Goal: Task Accomplishment & Management: Complete application form

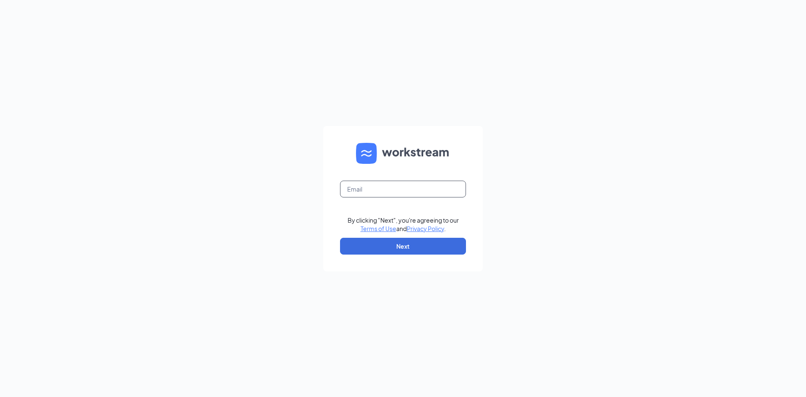
click at [434, 189] on input "text" at bounding box center [403, 188] width 126 height 17
type input "jlichte.dlites3@gmail.com"
click at [439, 241] on button "Next" at bounding box center [403, 245] width 126 height 17
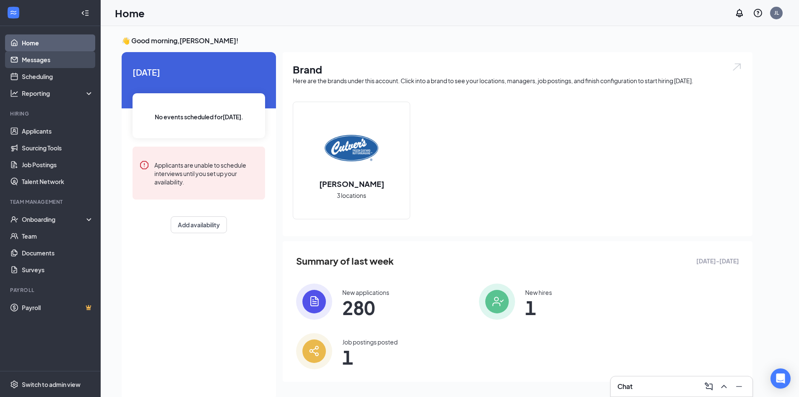
click at [47, 58] on link "Messages" at bounding box center [58, 59] width 72 height 17
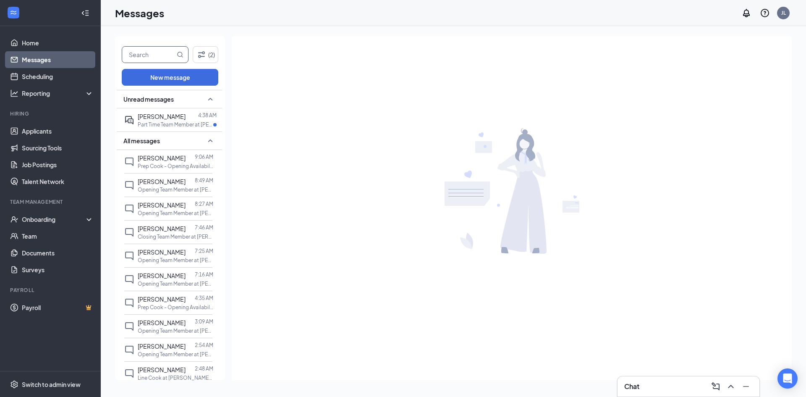
click at [155, 57] on input "text" at bounding box center [148, 55] width 53 height 16
click at [38, 219] on div "Onboarding" at bounding box center [54, 219] width 65 height 8
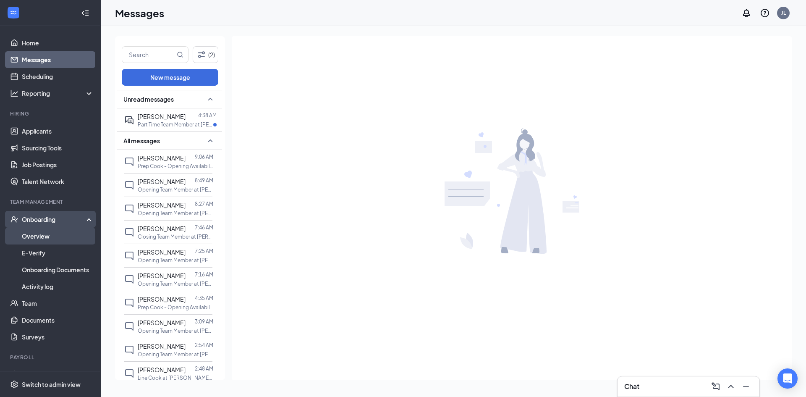
click at [41, 236] on link "Overview" at bounding box center [58, 235] width 72 height 17
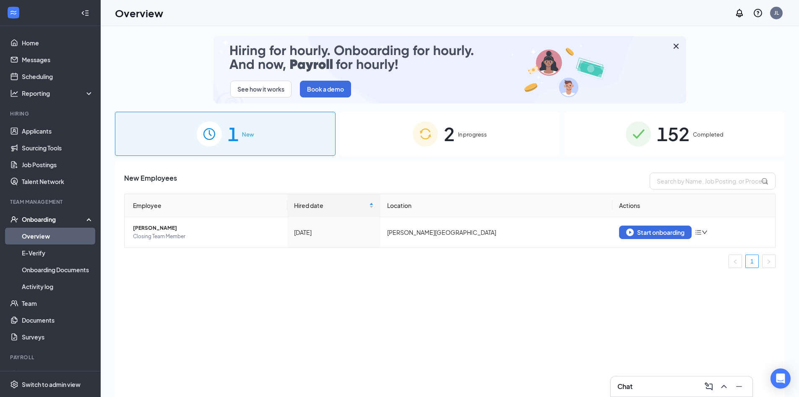
click at [425, 133] on img at bounding box center [425, 133] width 25 height 25
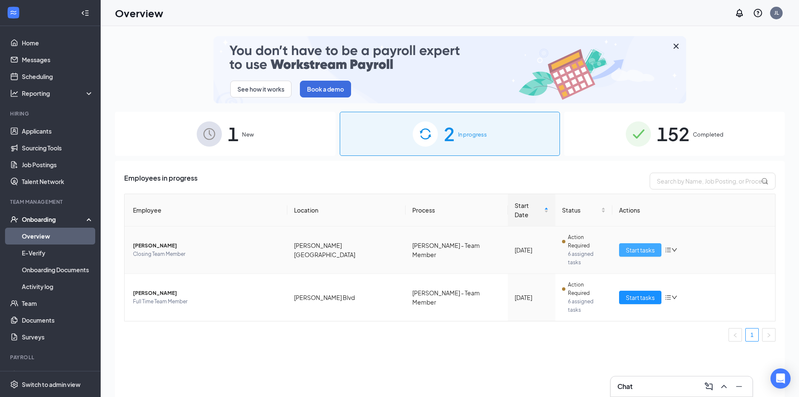
click at [639, 245] on span "Start tasks" at bounding box center [640, 249] width 29 height 9
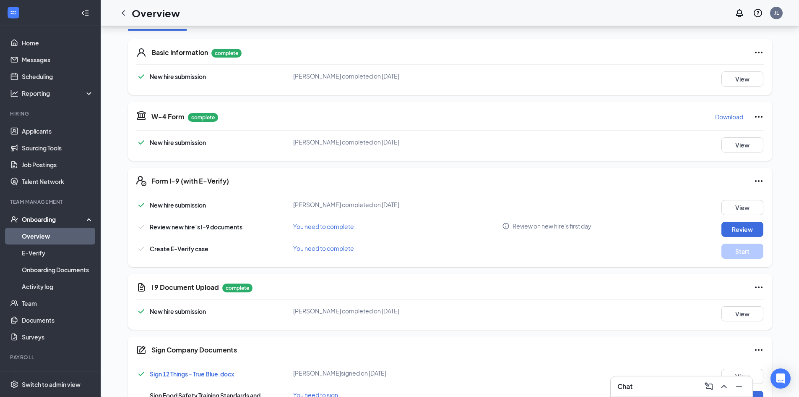
scroll to position [121, 0]
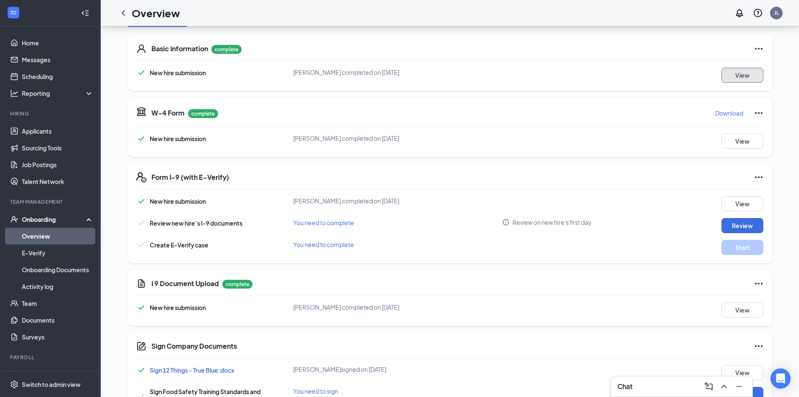
click at [744, 78] on button "View" at bounding box center [743, 75] width 42 height 15
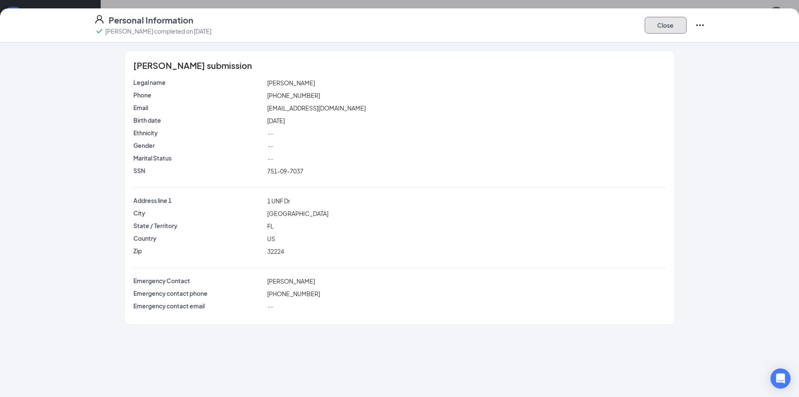
click at [669, 25] on button "Close" at bounding box center [666, 25] width 42 height 17
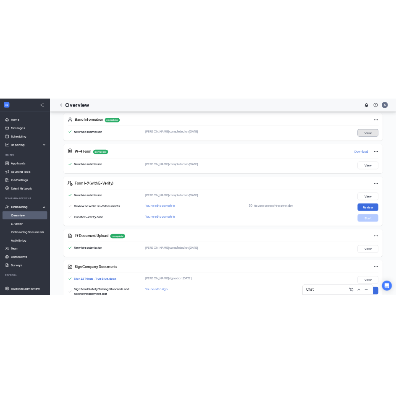
scroll to position [128, 0]
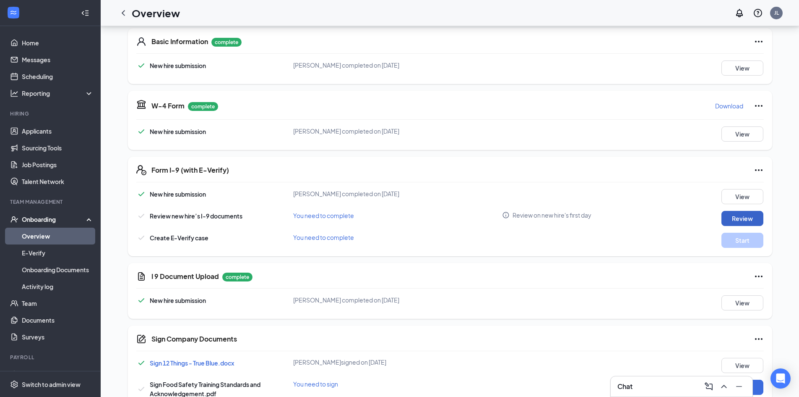
click at [736, 219] on button "Review" at bounding box center [743, 218] width 42 height 15
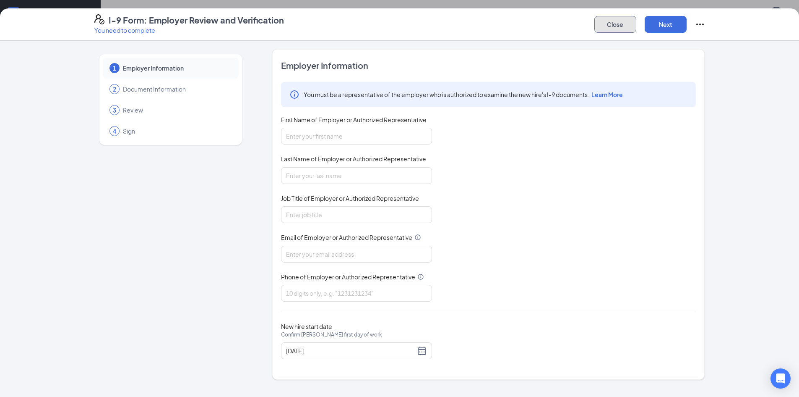
click at [626, 24] on button "Close" at bounding box center [616, 24] width 42 height 17
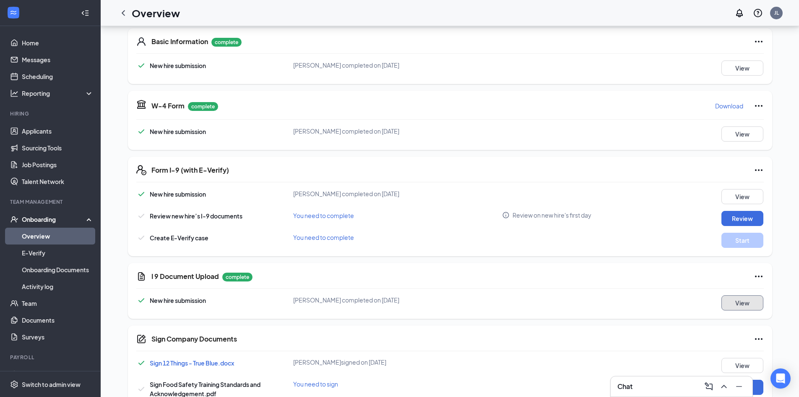
click at [757, 304] on button "View" at bounding box center [743, 302] width 42 height 15
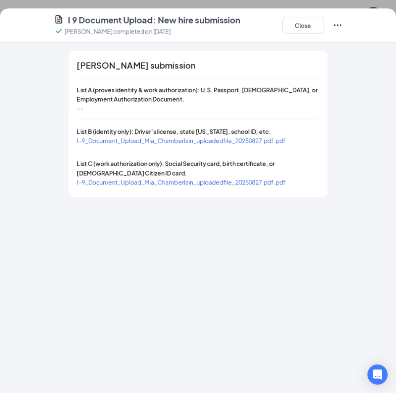
click at [245, 140] on span "I-9_Document_Upload_Mia_Chamberlain_uploadedfile_20250827.pdf.pdf" at bounding box center [181, 141] width 209 height 8
click at [138, 183] on span "I-9_Document_Upload_Mia_Chamberlain_uploadedfile_20250827.pdf.pdf" at bounding box center [181, 182] width 209 height 8
click at [235, 273] on div "[PERSON_NAME] submission List A (proves identity & work authorization): U.S. Pa…" at bounding box center [198, 217] width 396 height 351
click at [303, 31] on button "Close" at bounding box center [303, 25] width 42 height 17
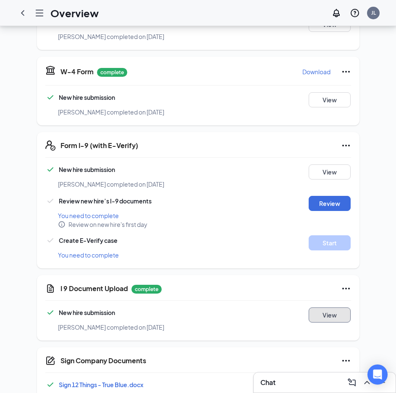
scroll to position [187, 0]
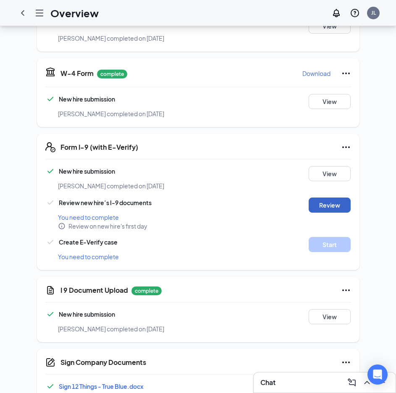
click at [334, 198] on button "Review" at bounding box center [329, 205] width 42 height 15
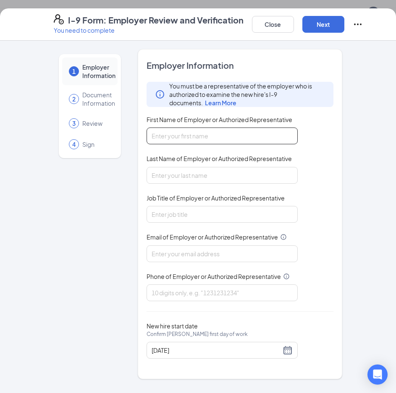
click at [222, 139] on input "First Name of Employer or Authorized Representative" at bounding box center [221, 136] width 151 height 17
click at [220, 138] on input "First Name of Employer or Authorized Representative" at bounding box center [221, 136] width 151 height 17
type input "Ava"
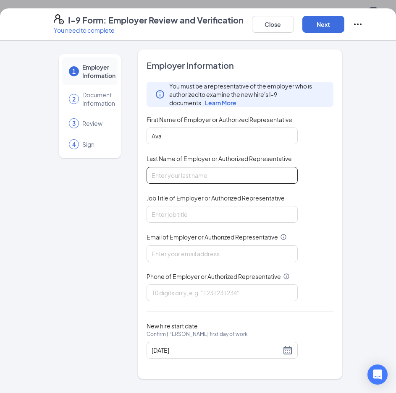
click at [201, 179] on input "Last Name of Employer or Authorized Representative" at bounding box center [221, 175] width 151 height 17
type input "[PERSON_NAME]"
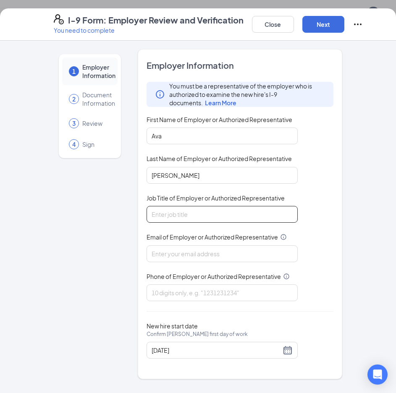
click at [255, 215] on input "Job Title of Employer or Authorized Representative" at bounding box center [221, 214] width 151 height 17
type input "Hiring Coordinator"
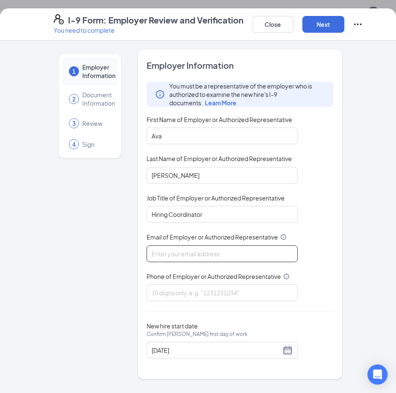
click at [233, 258] on input "Email of Employer or Authorized Representative" at bounding box center [221, 253] width 151 height 17
type input "[EMAIL_ADDRESS][DOMAIN_NAME]"
type input "9045748908"
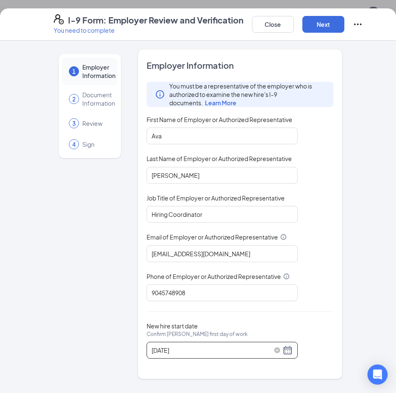
click at [190, 349] on input "[DATE]" at bounding box center [215, 350] width 129 height 9
click at [318, 24] on button "Next" at bounding box center [323, 24] width 42 height 17
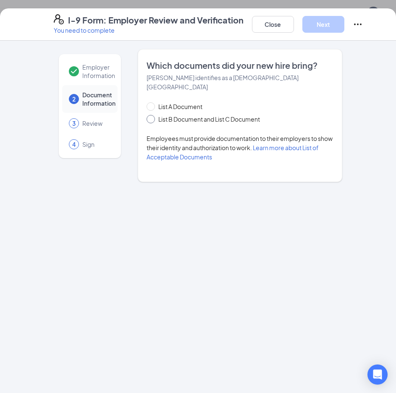
click at [178, 115] on span "List B Document and List C Document" at bounding box center [209, 119] width 108 height 9
click at [152, 115] on input "List B Document and List C Document" at bounding box center [149, 118] width 6 height 6
radio input "true"
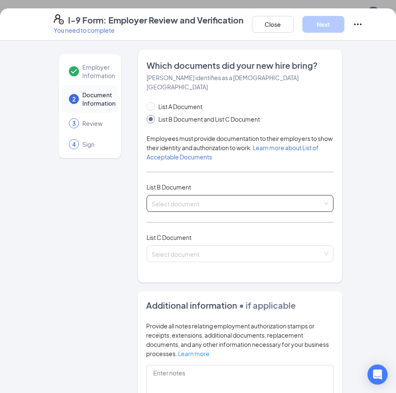
click at [176, 196] on input "search" at bounding box center [236, 202] width 171 height 13
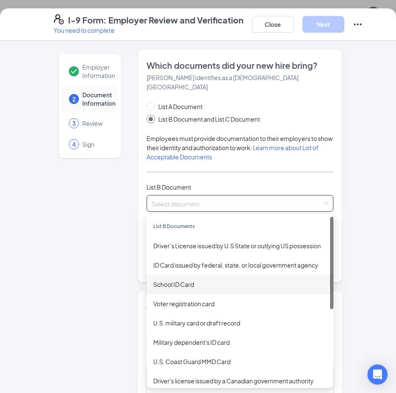
click at [196, 280] on div "School ID Card" at bounding box center [239, 284] width 173 height 9
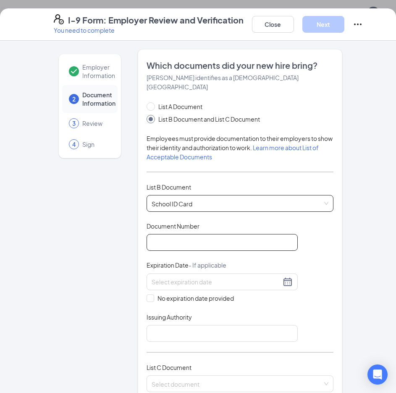
click at [188, 234] on input "Document Number" at bounding box center [221, 242] width 151 height 17
click at [199, 234] on input "Document Number" at bounding box center [221, 242] width 151 height 17
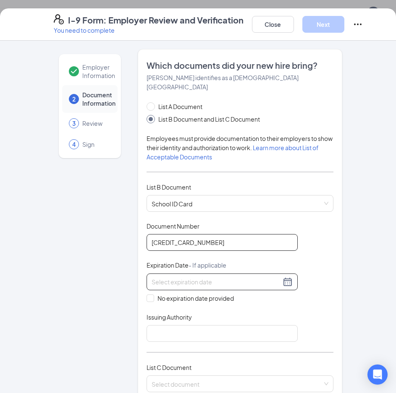
type input "[CREDIT_CARD_NUMBER]"
click at [252, 277] on input at bounding box center [215, 281] width 129 height 9
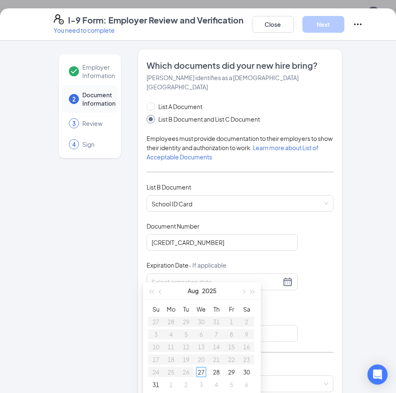
click at [313, 309] on div "Document Title School ID Card Document Number [CREDIT_CARD_NUMBER] Expiration D…" at bounding box center [239, 282] width 187 height 120
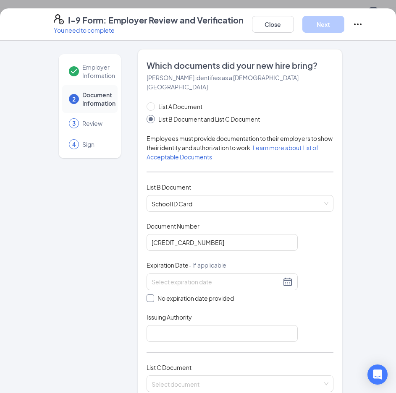
click at [150, 295] on span at bounding box center [150, 299] width 8 height 8
click at [150, 295] on input "No expiration date provided" at bounding box center [149, 298] width 6 height 6
checkbox input "true"
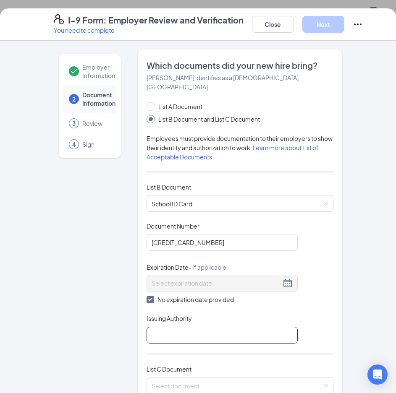
click at [175, 327] on input "Issuing Authority" at bounding box center [221, 335] width 151 height 17
type input "[GEOGRAPHIC_DATA][US_STATE]"
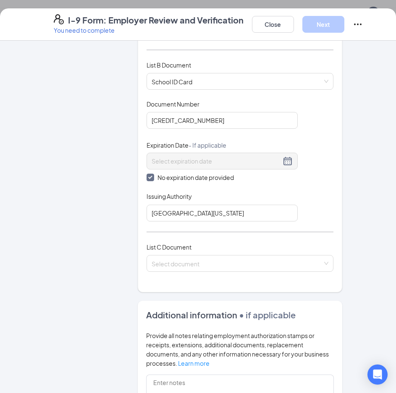
scroll to position [124, 0]
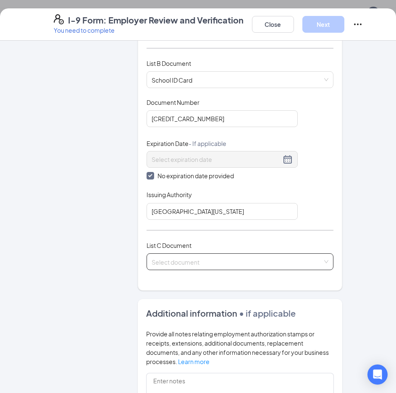
click at [306, 254] on input "search" at bounding box center [236, 260] width 171 height 13
click at [190, 254] on input "search" at bounding box center [236, 260] width 171 height 13
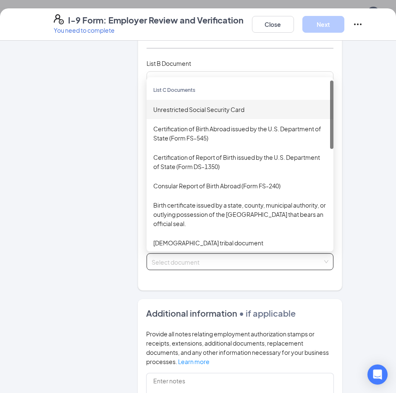
click at [203, 105] on div "Unrestricted Social Security Card" at bounding box center [239, 109] width 173 height 9
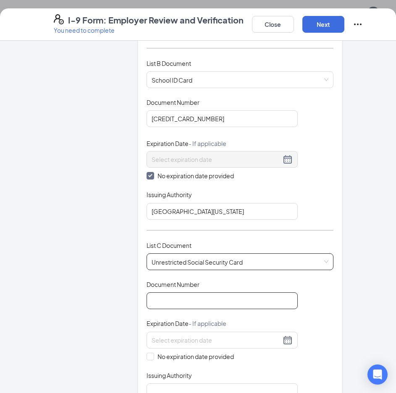
click at [183, 292] on input "Document Number" at bounding box center [221, 300] width 151 height 17
type input "751097037"
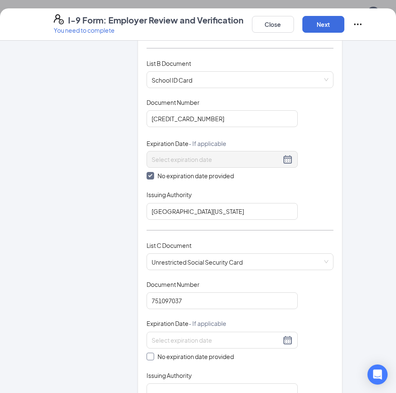
click at [146, 353] on input "No expiration date provided" at bounding box center [149, 356] width 6 height 6
checkbox input "true"
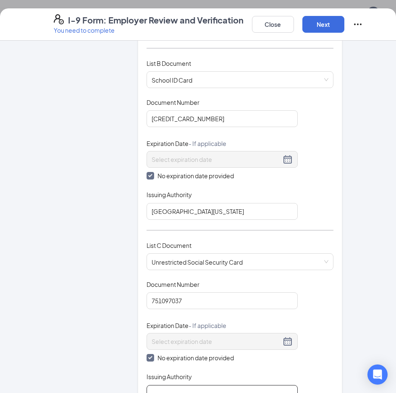
click at [165, 386] on input "Issuing Authority" at bounding box center [221, 393] width 151 height 17
type input "Social Security Administration"
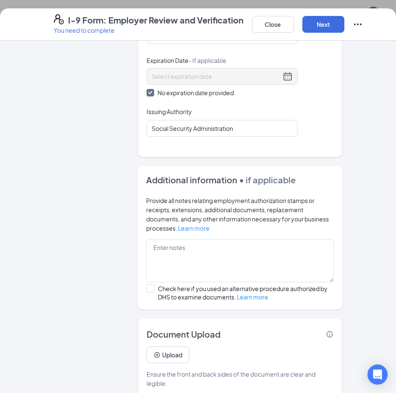
scroll to position [394, 0]
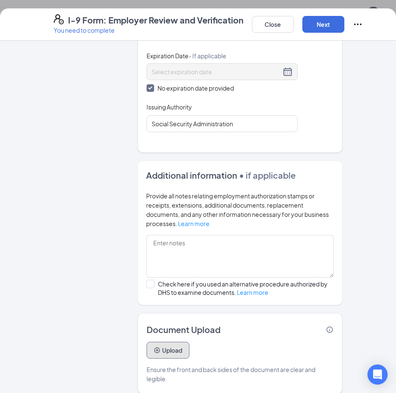
click at [164, 344] on button "Upload" at bounding box center [167, 350] width 43 height 17
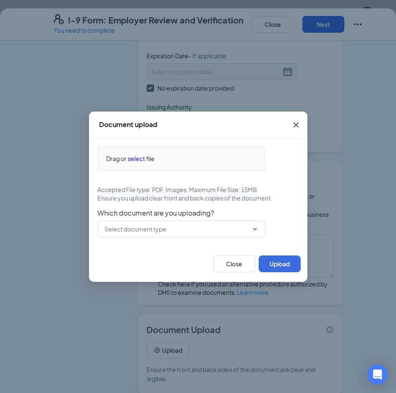
click at [293, 127] on icon "Cross" at bounding box center [296, 125] width 10 height 10
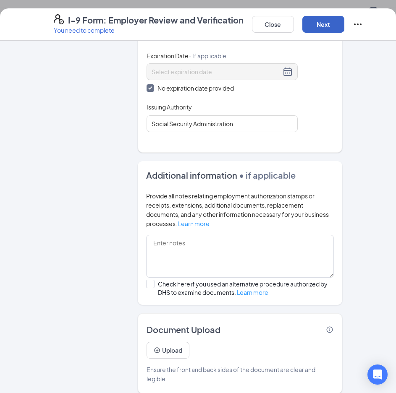
click at [321, 27] on button "Next" at bounding box center [323, 24] width 42 height 17
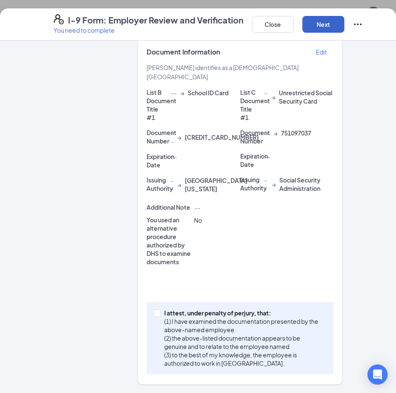
scroll to position [213, 0]
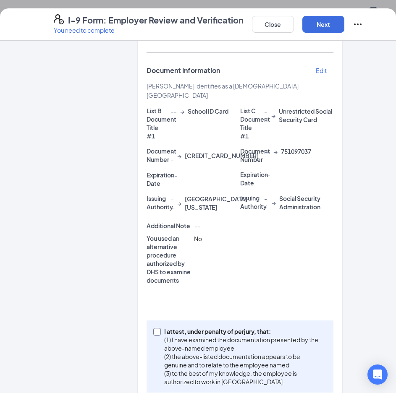
click at [180, 336] on p "(1) I have examined the documentation presented by the above-named employee" at bounding box center [243, 344] width 159 height 17
click at [159, 328] on input "I attest, under penalty of [PERSON_NAME], that: (1) I have examined the documen…" at bounding box center [156, 331] width 6 height 6
checkbox input "true"
click at [328, 25] on button "Next" at bounding box center [323, 24] width 42 height 17
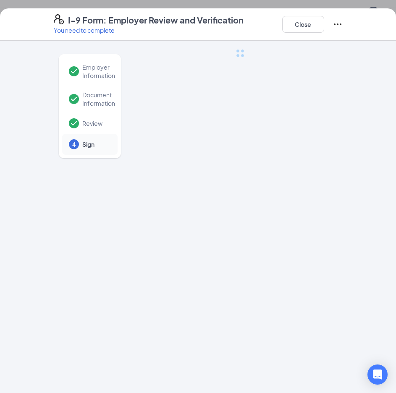
scroll to position [0, 0]
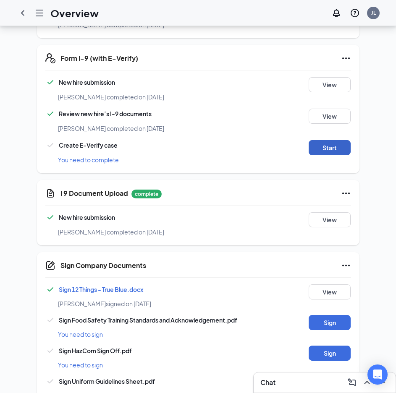
click at [326, 140] on button "Start" at bounding box center [329, 147] width 42 height 15
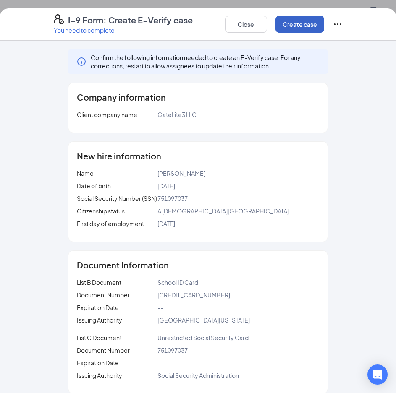
click at [290, 27] on button "Create case" at bounding box center [299, 24] width 49 height 17
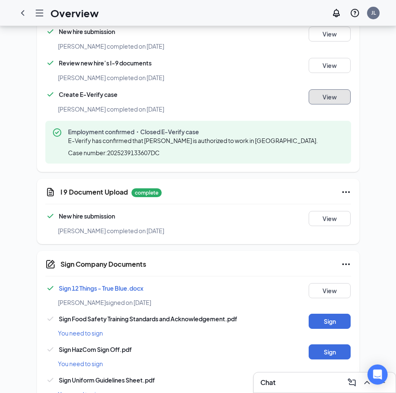
scroll to position [396, 0]
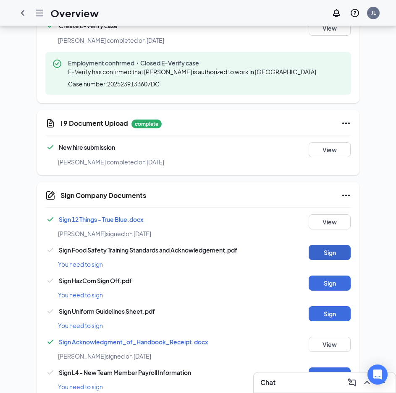
click at [326, 245] on button "Sign" at bounding box center [329, 252] width 42 height 15
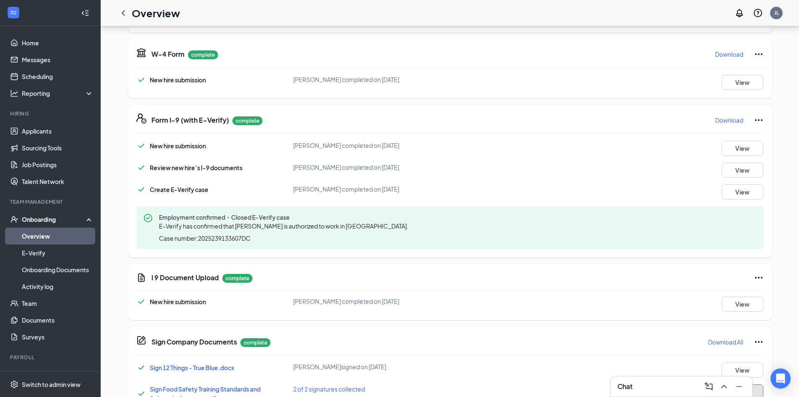
scroll to position [0, 0]
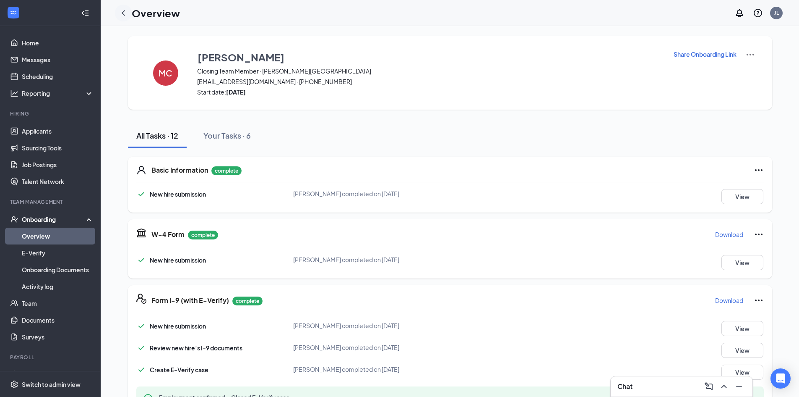
click at [127, 16] on icon "ChevronLeft" at bounding box center [123, 13] width 10 height 10
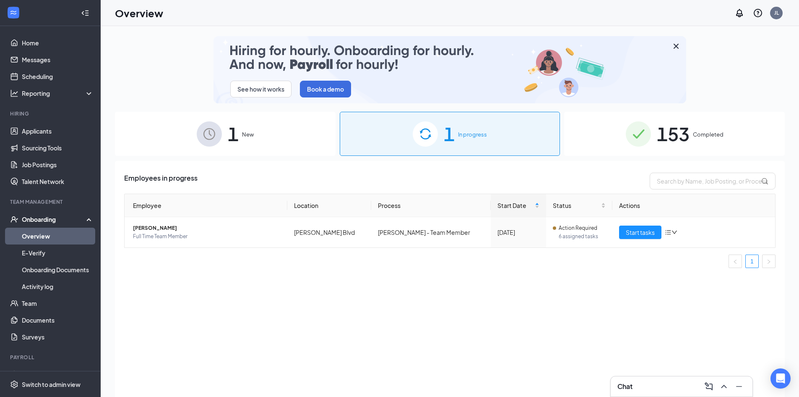
click at [644, 134] on img at bounding box center [638, 133] width 25 height 25
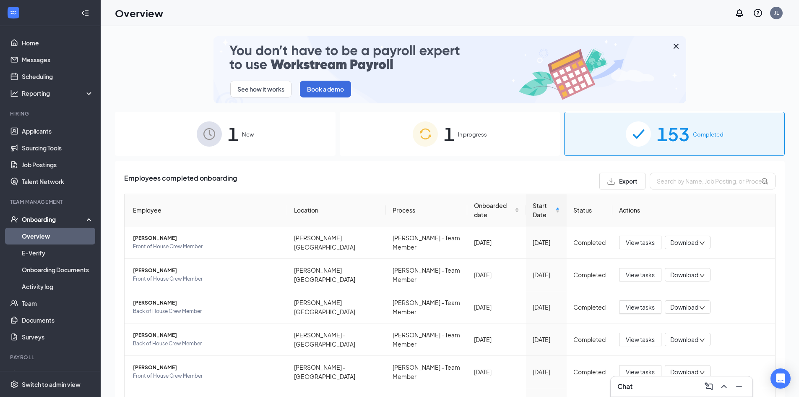
click at [264, 134] on div "1 New" at bounding box center [225, 134] width 221 height 44
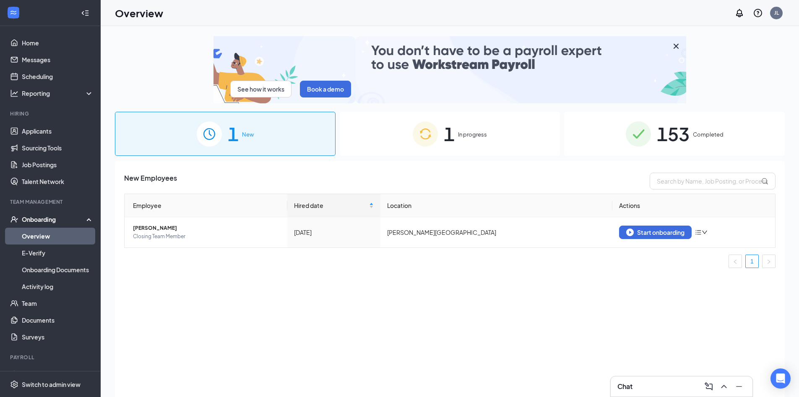
click at [449, 140] on span "1" at bounding box center [449, 133] width 11 height 29
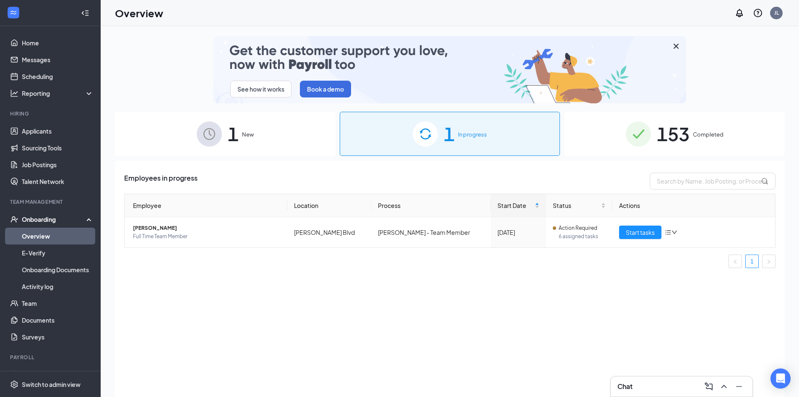
click at [579, 124] on div "153 Completed" at bounding box center [674, 134] width 221 height 44
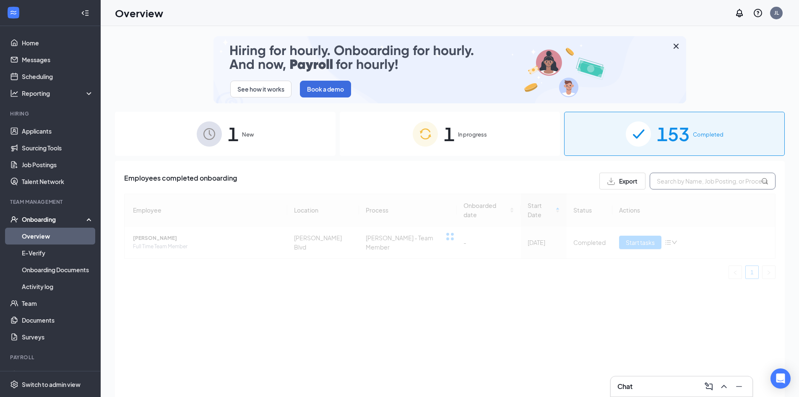
click at [690, 186] on input "text" at bounding box center [713, 180] width 126 height 17
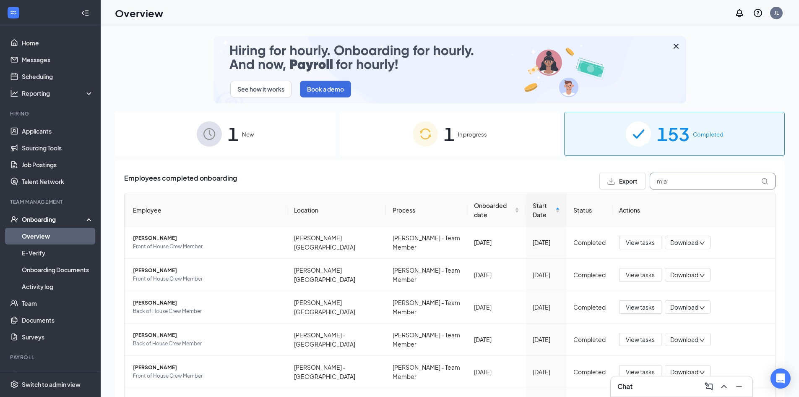
type input "mia"
